Goal: Find specific page/section: Find specific page/section

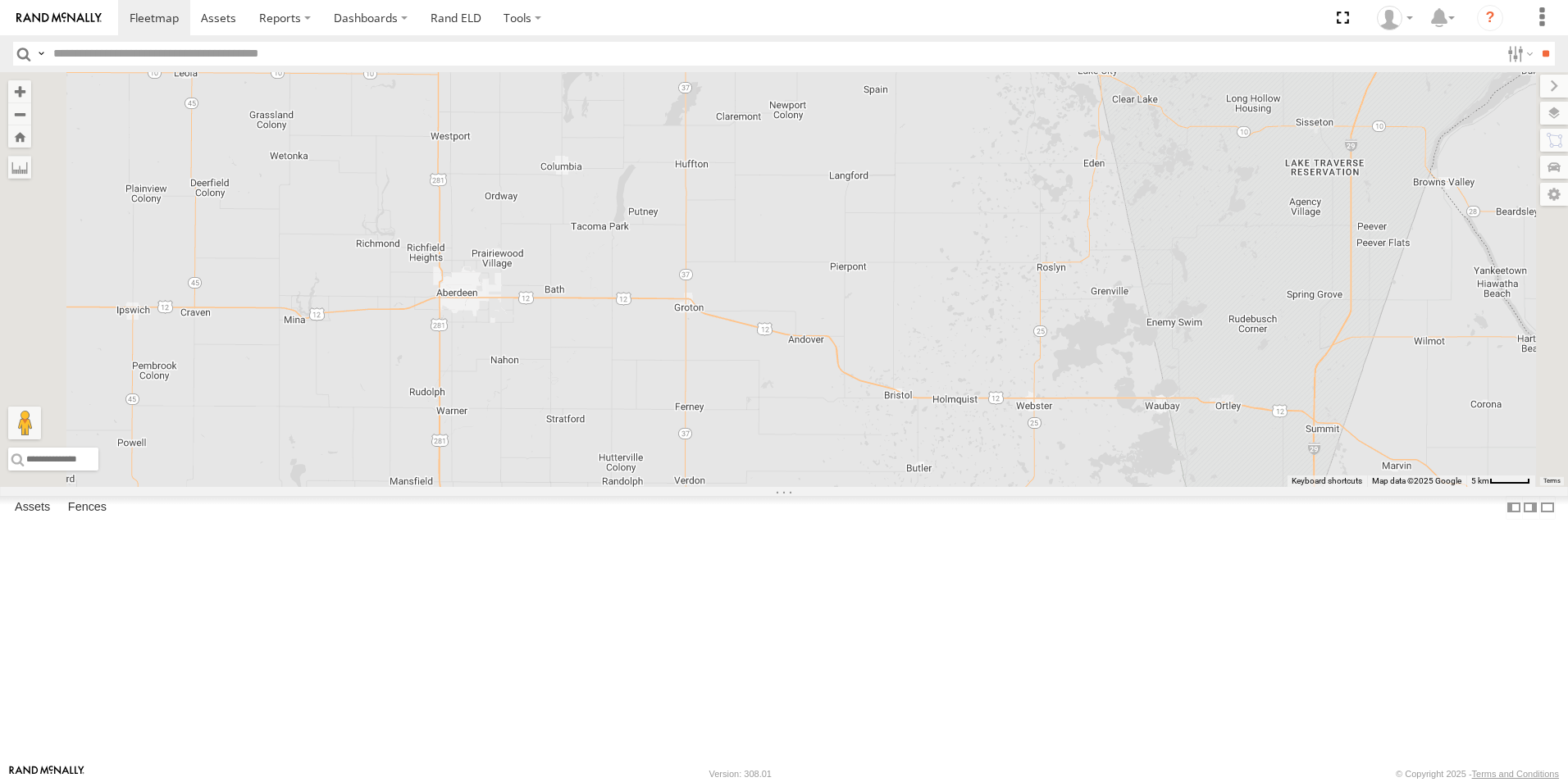
drag, startPoint x: 623, startPoint y: 363, endPoint x: 731, endPoint y: 345, distance: 109.5
click at [731, 345] on div "BOX TRUCK#118 129 - PR53366" at bounding box center [784, 279] width 1568 height 415
